Goal: Information Seeking & Learning: Find specific fact

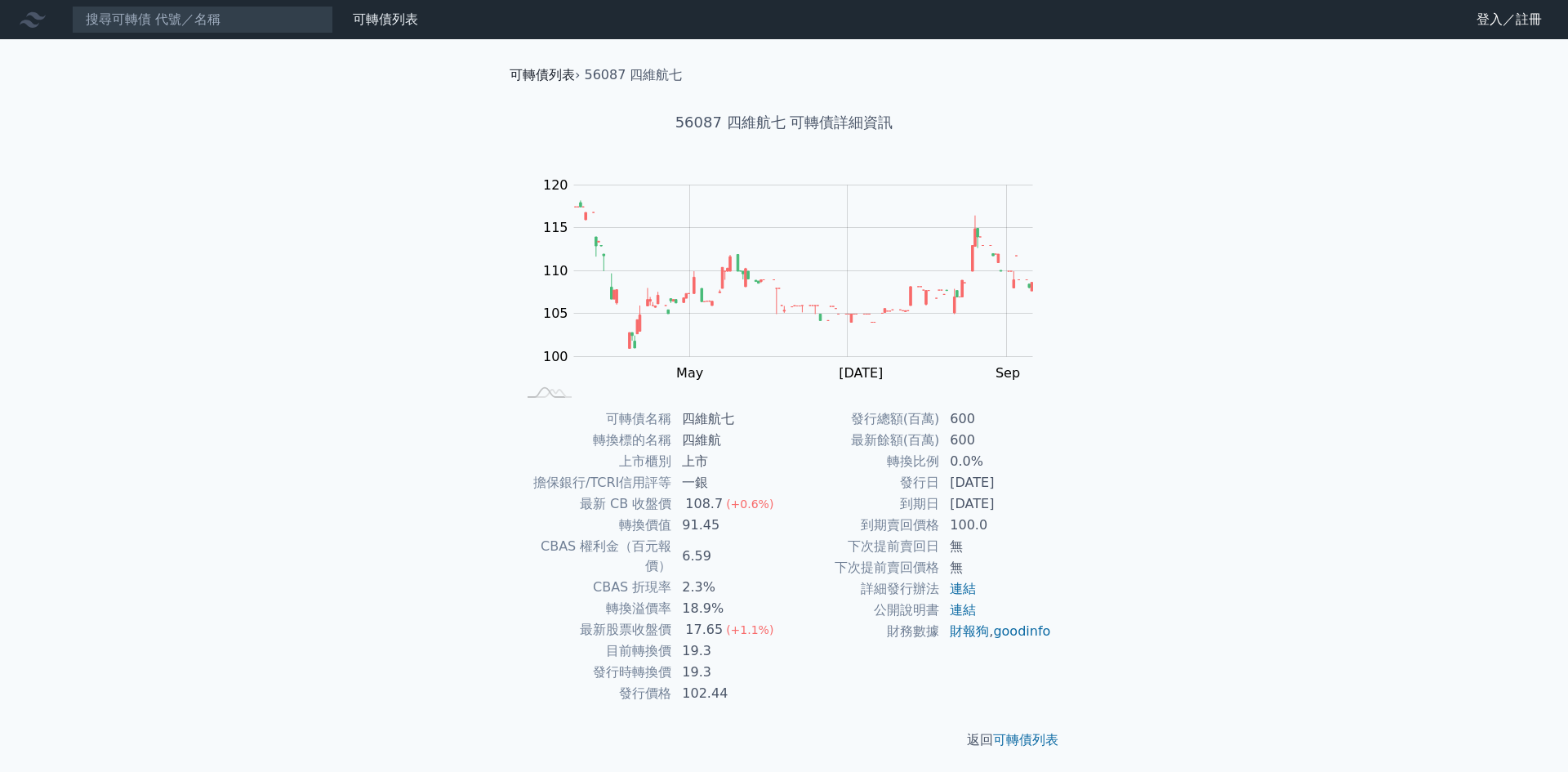
click at [551, 75] on link "可轉債列表" at bounding box center [542, 75] width 66 height 16
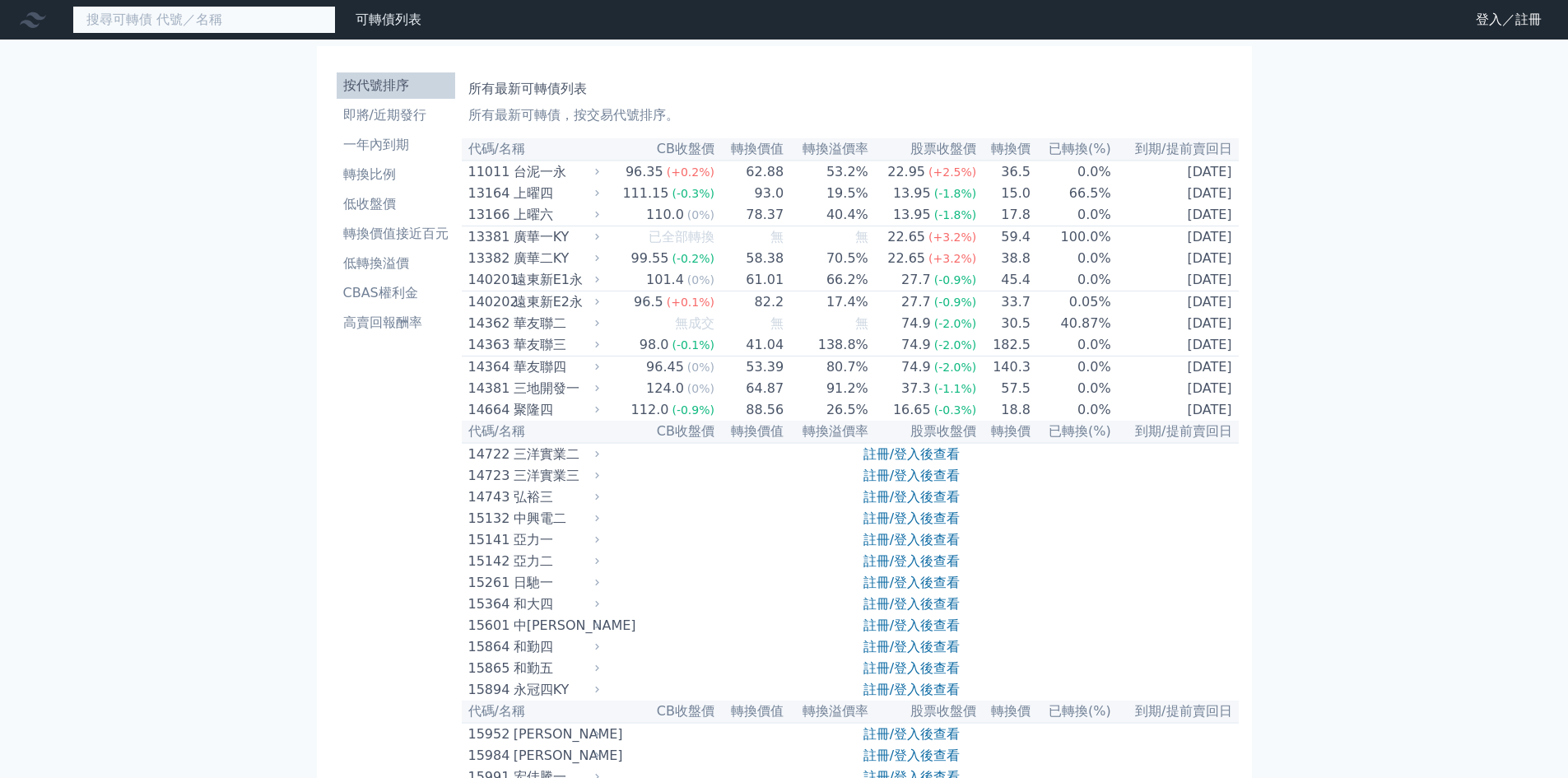
click at [220, 18] on input at bounding box center [204, 19] width 264 height 28
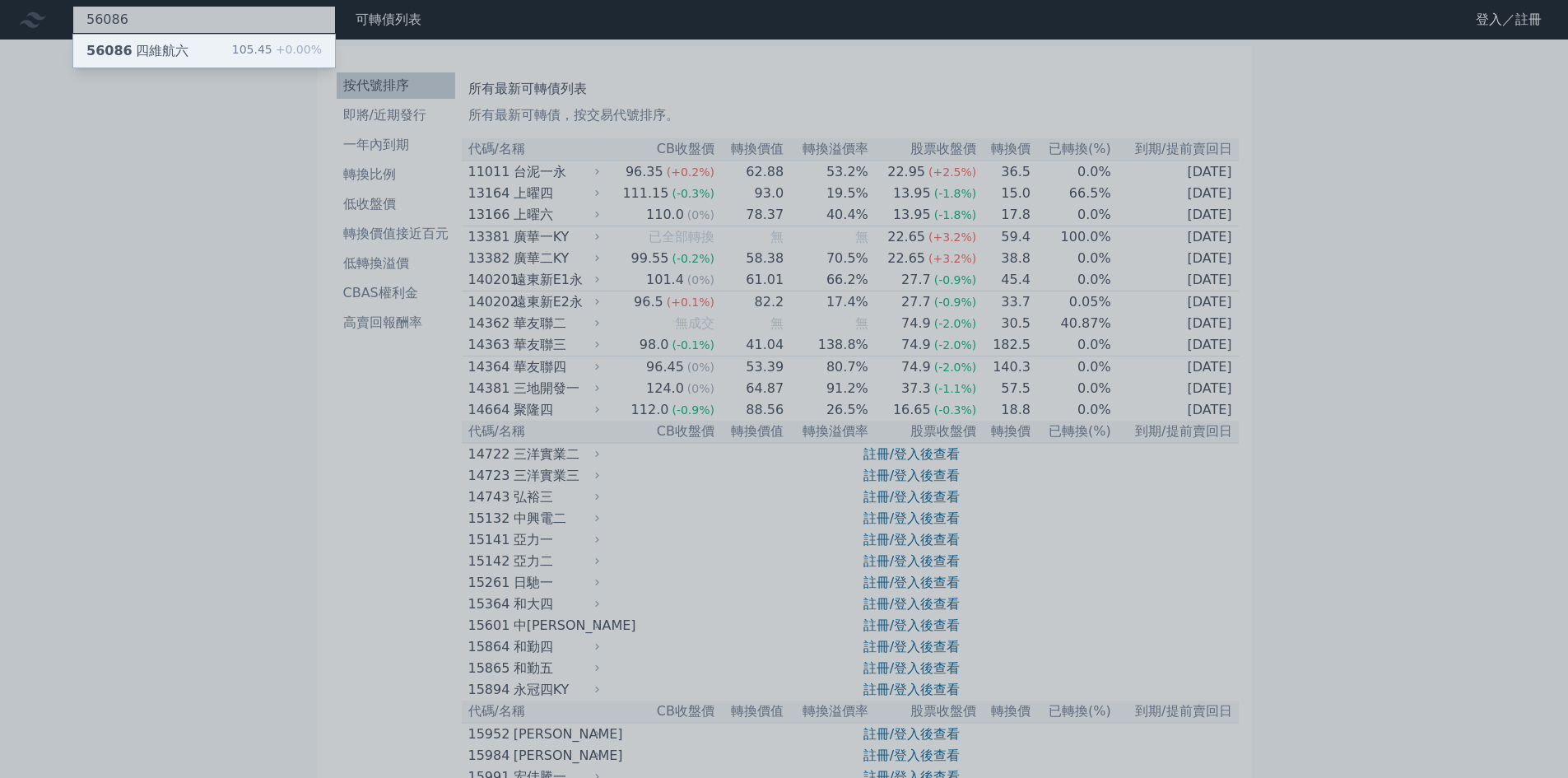
type input "56086"
click at [222, 44] on div "56086 四維航六 105.45 +0.00%" at bounding box center [203, 50] width 262 height 33
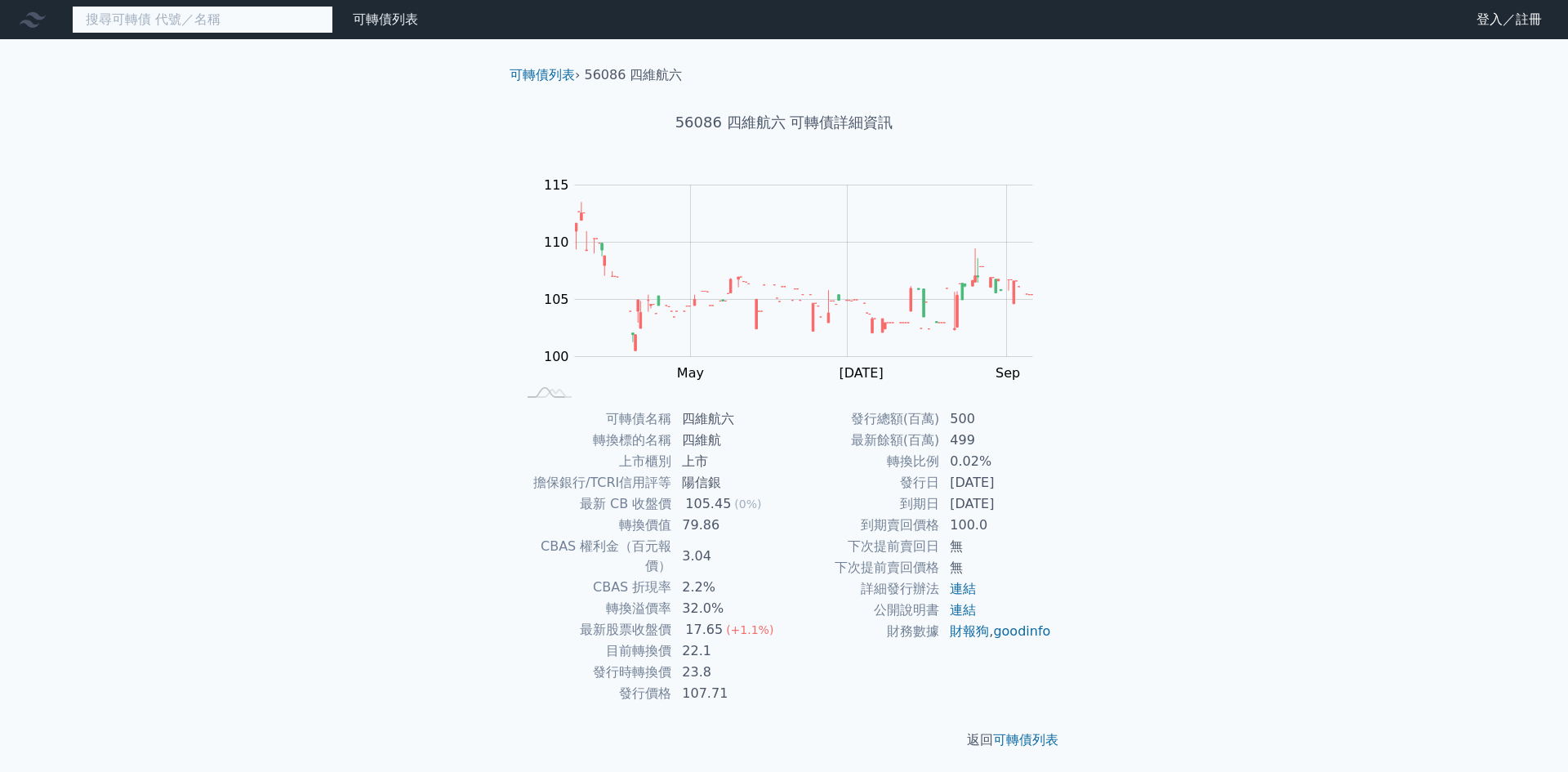
click at [204, 20] on input at bounding box center [203, 19] width 262 height 27
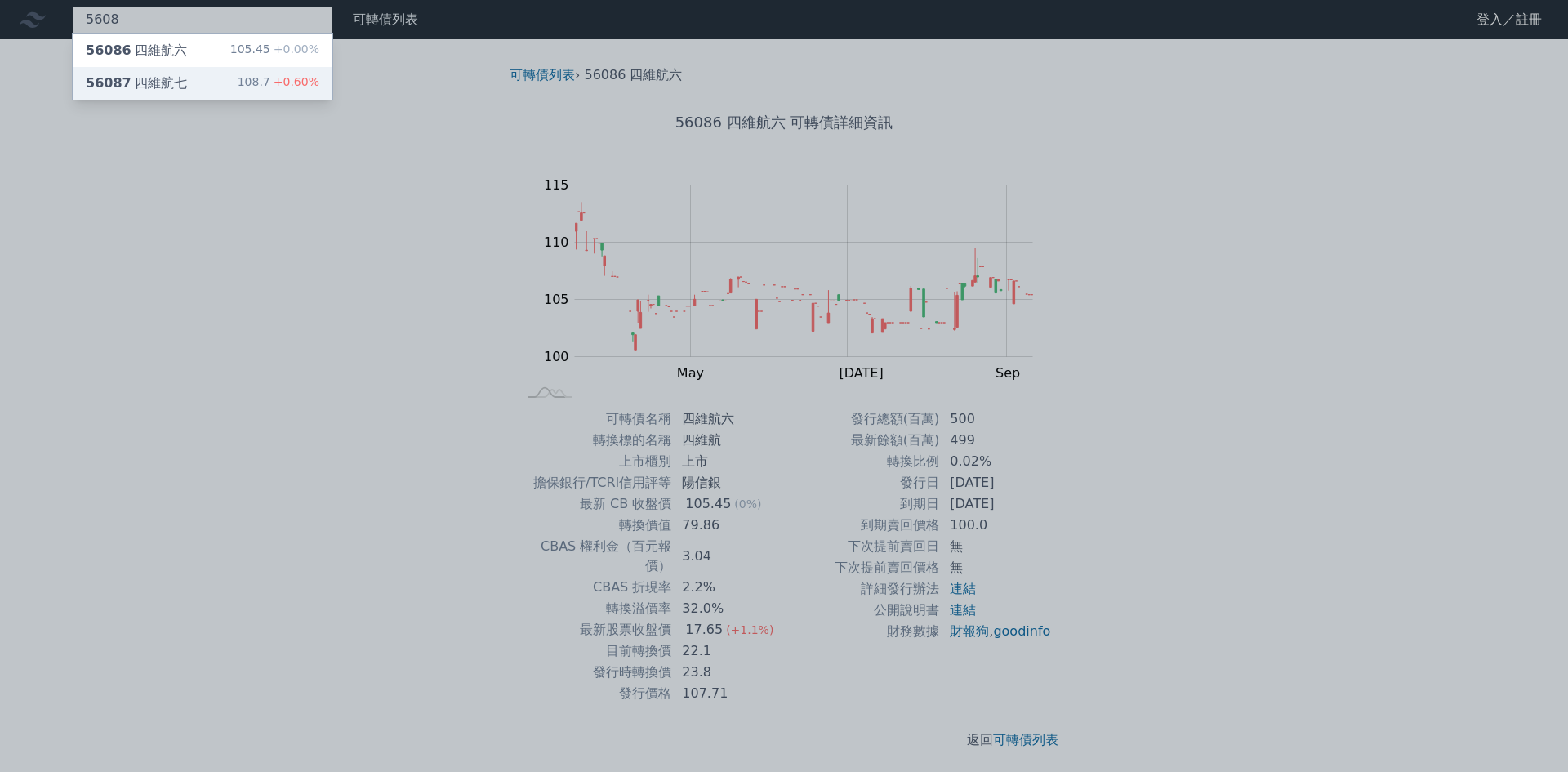
type input "5608"
click at [223, 77] on div "56087 四維航七 108.7 +0.60%" at bounding box center [202, 83] width 260 height 32
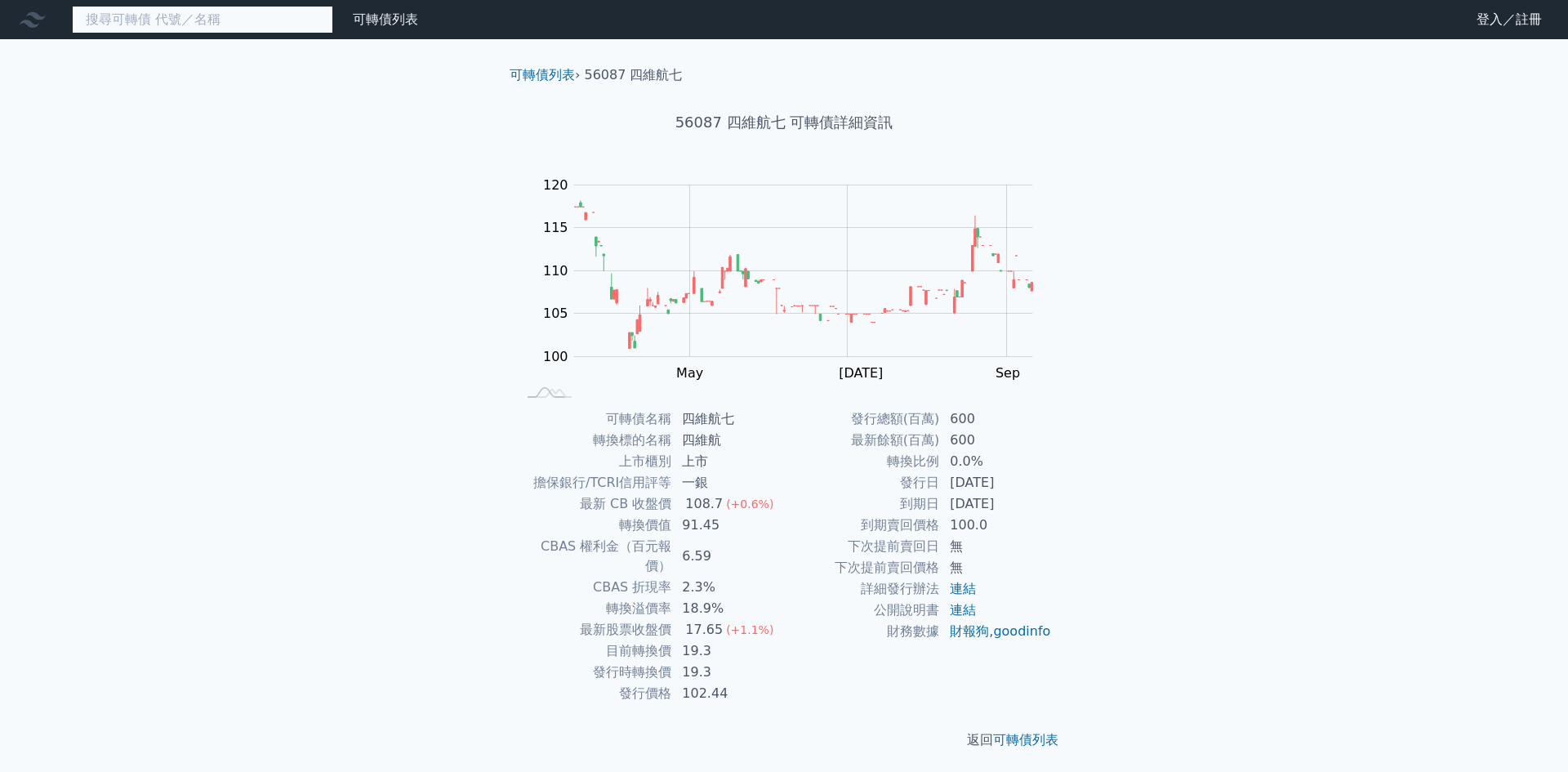
click at [234, 21] on input at bounding box center [203, 19] width 262 height 27
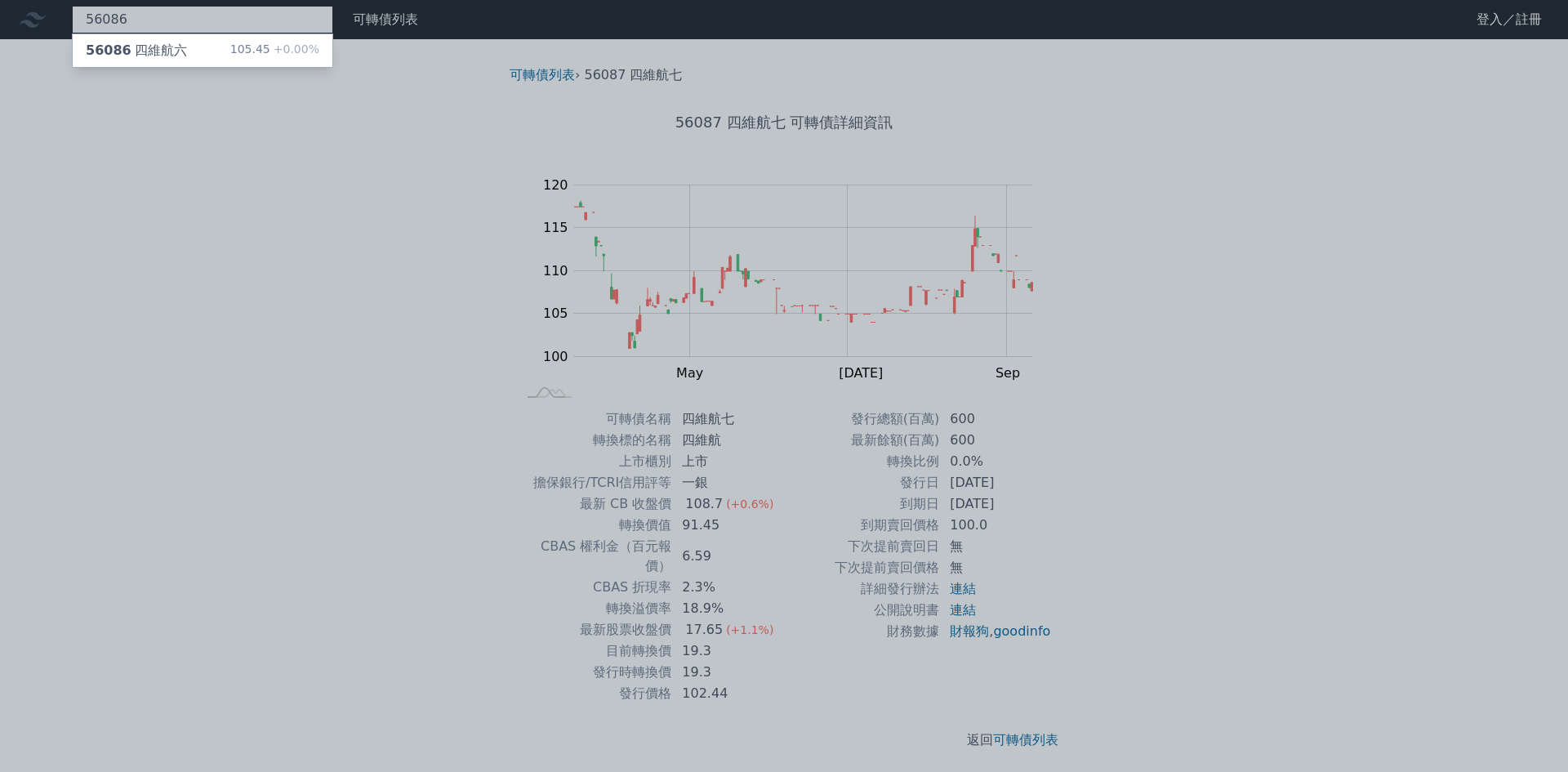
type input "56086"
click at [233, 47] on div "56086 四維航六 105.45 +0.00%" at bounding box center [202, 50] width 260 height 32
